Goal: Transaction & Acquisition: Purchase product/service

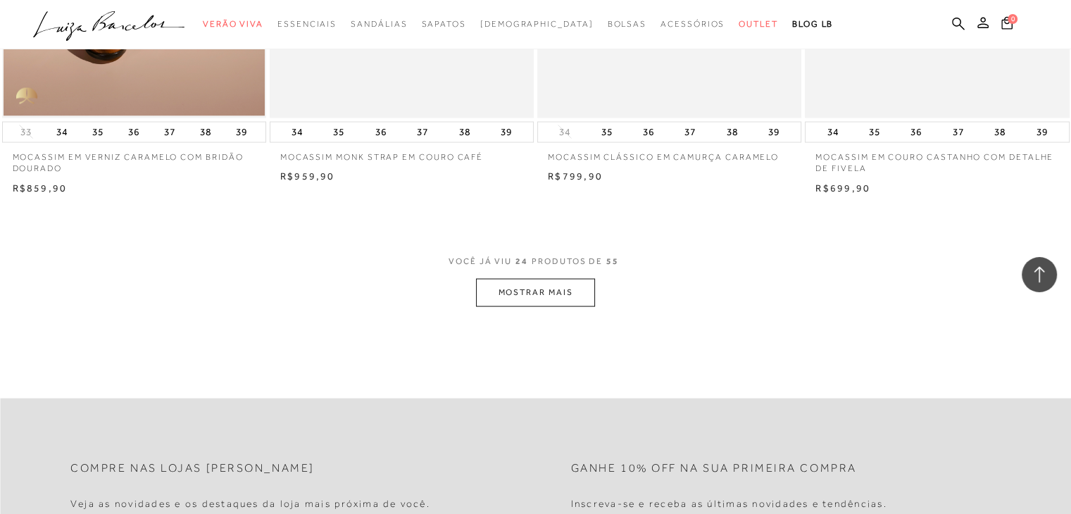
scroll to position [2930, 0]
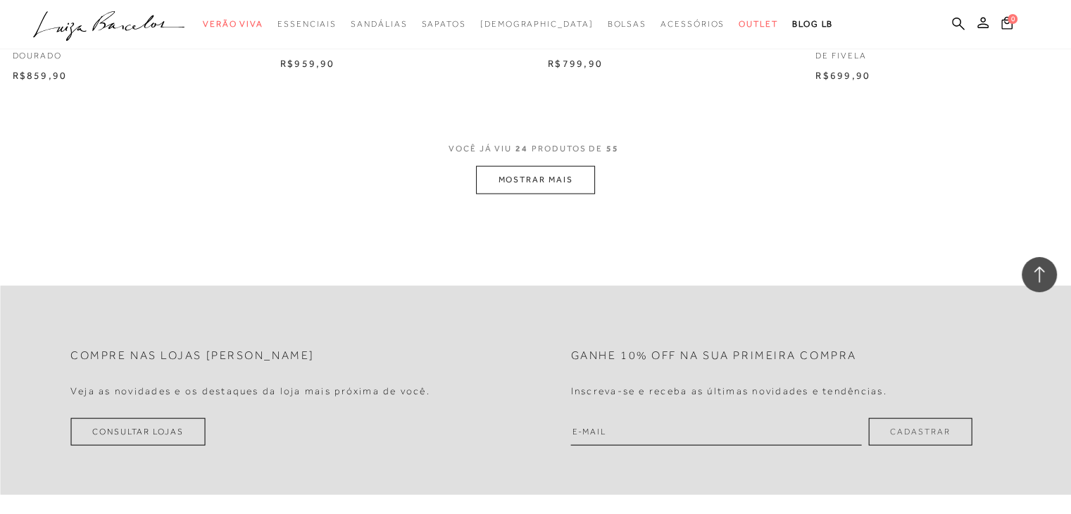
click at [556, 177] on button "MOSTRAR MAIS" at bounding box center [535, 179] width 118 height 27
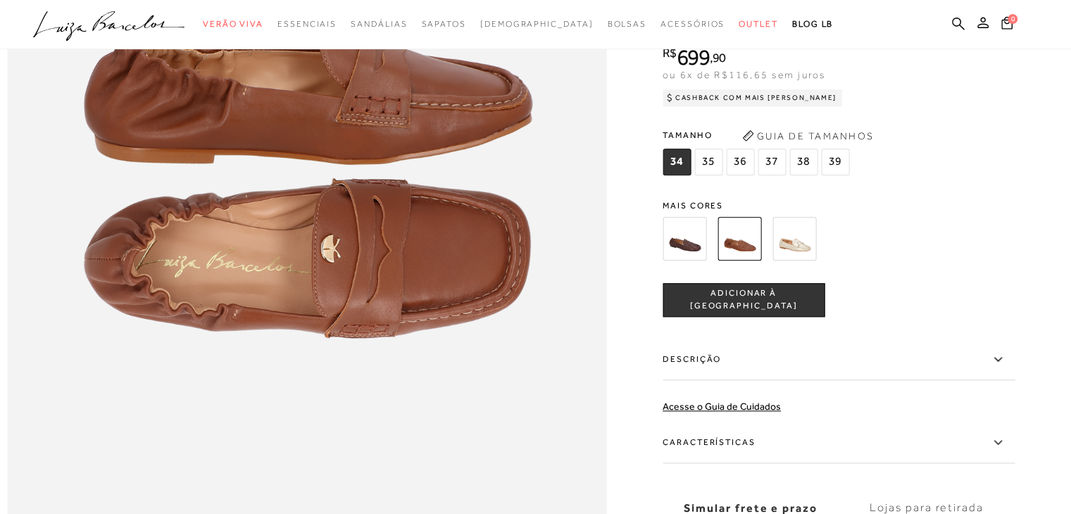
scroll to position [1155, 0]
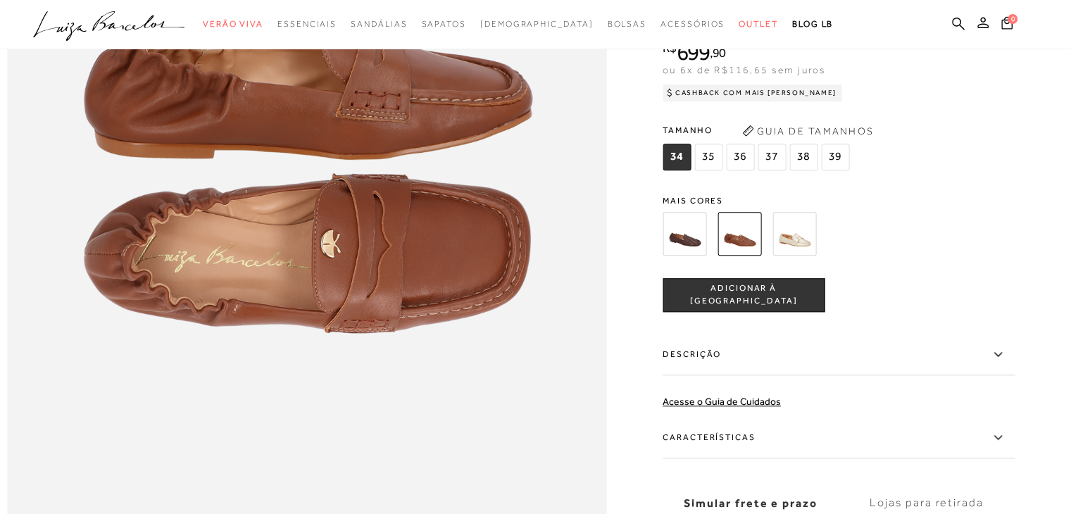
click at [714, 375] on label "Descrição" at bounding box center [839, 355] width 352 height 41
click at [0, 0] on input "Descrição" at bounding box center [0, 0] width 0 height 0
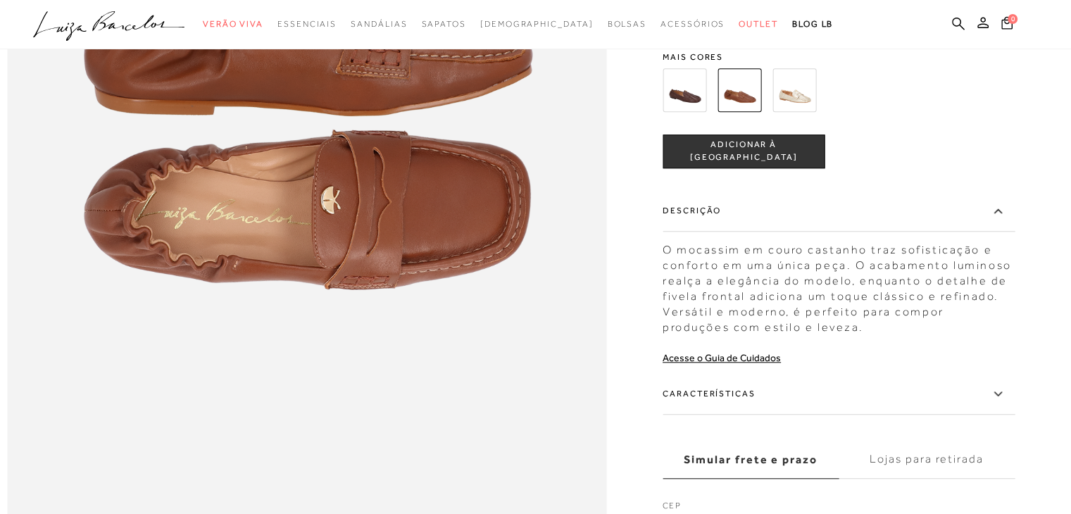
scroll to position [1211, 0]
